Goal: Task Accomplishment & Management: Use online tool/utility

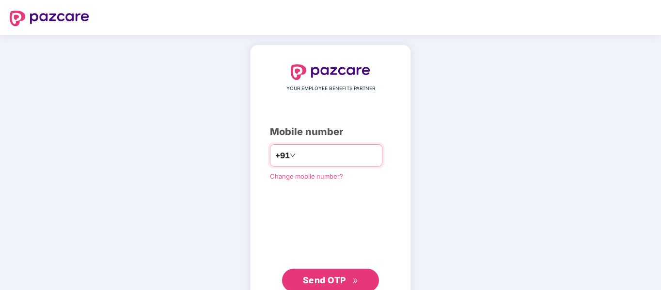
click at [298, 157] on input "number" at bounding box center [337, 156] width 79 height 16
type input "**********"
click at [327, 273] on button "Send OTP" at bounding box center [330, 280] width 97 height 23
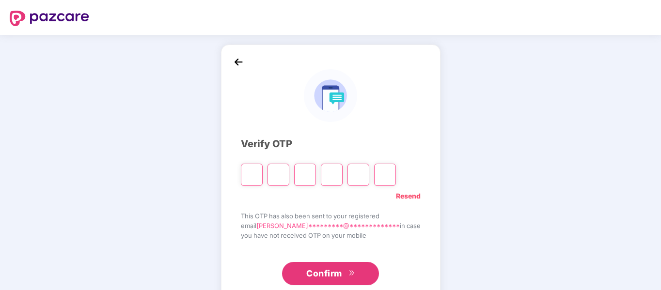
type input "*"
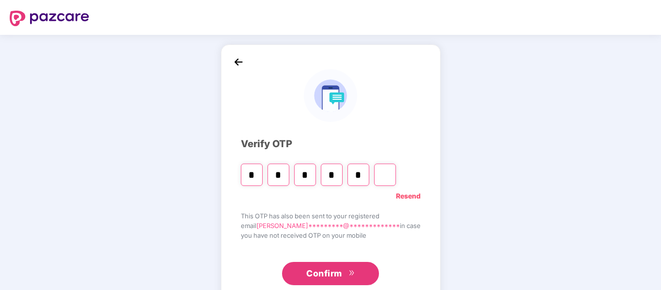
type input "*"
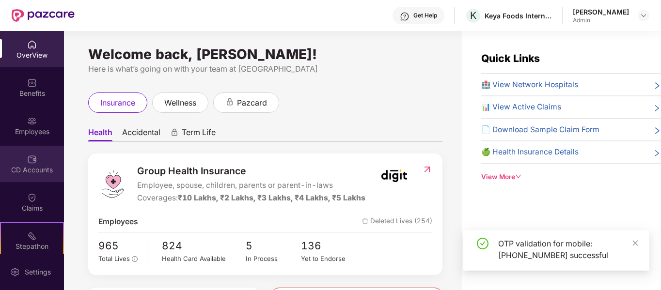
click at [38, 174] on div "CD Accounts" at bounding box center [32, 170] width 64 height 10
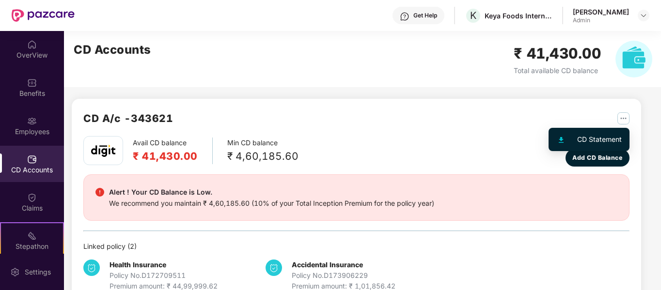
click at [624, 120] on img "button" at bounding box center [623, 118] width 12 height 12
click at [596, 140] on div "CD Statement" at bounding box center [599, 139] width 45 height 11
click at [621, 116] on img "button" at bounding box center [623, 118] width 12 height 12
click at [590, 138] on div "CD Statement" at bounding box center [599, 139] width 45 height 11
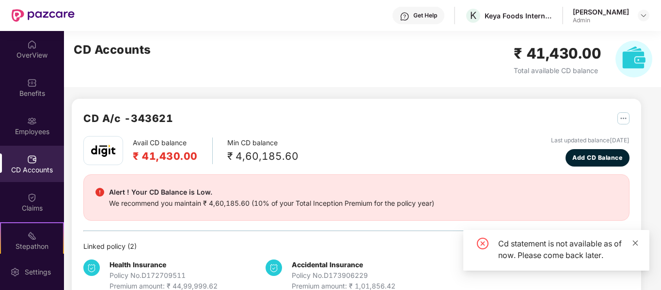
click at [638, 244] on icon "close" at bounding box center [635, 243] width 7 height 7
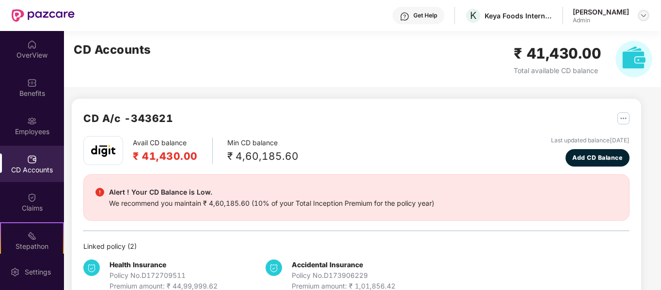
click at [641, 13] on img at bounding box center [644, 16] width 8 height 8
